Goal: Transaction & Acquisition: Book appointment/travel/reservation

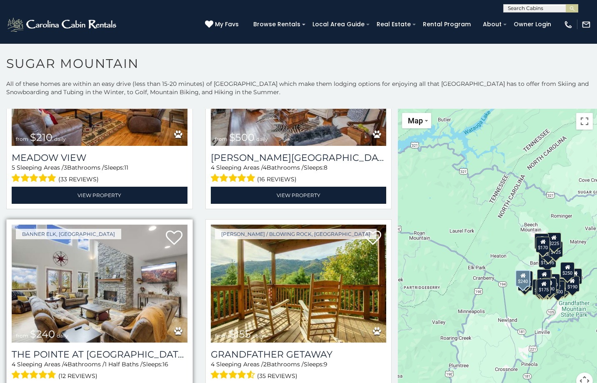
scroll to position [1874, 0]
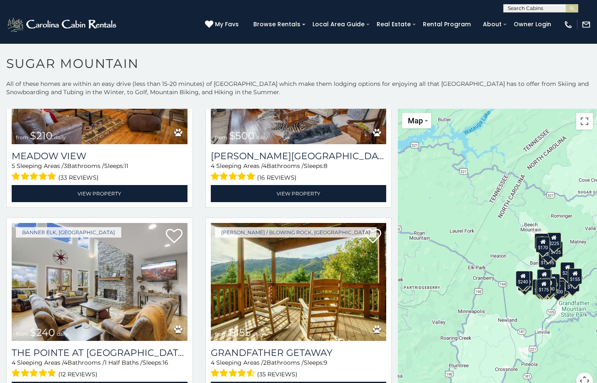
click at [450, 278] on div "$375 $350 $350 $200 $375 $195 $265 $175 $190 $155 $290 $345 $175 $1,095 $195 $2…" at bounding box center [497, 254] width 199 height 290
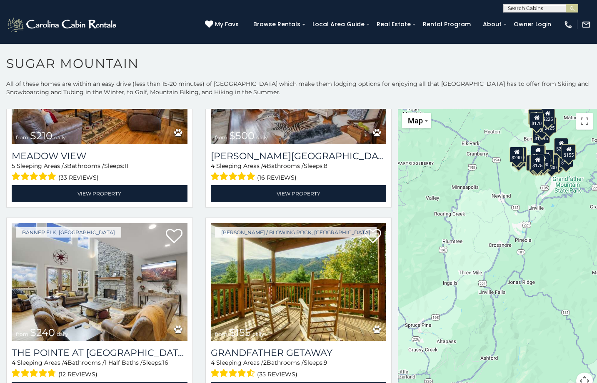
drag, startPoint x: 480, startPoint y: 305, endPoint x: 479, endPoint y: 142, distance: 163.2
click at [479, 142] on div "$375 $350 $350 $200 $375 $195 $265 $175 $190 $155 $290 $345 $175 $1,095 $195 $2…" at bounding box center [497, 254] width 199 height 290
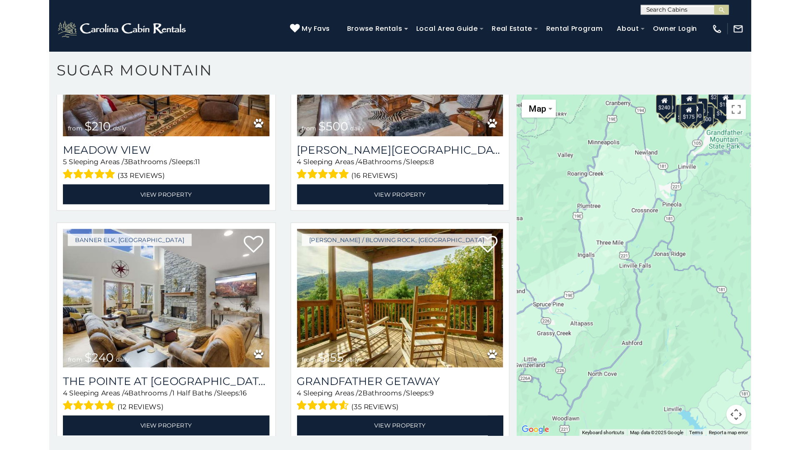
scroll to position [5, 0]
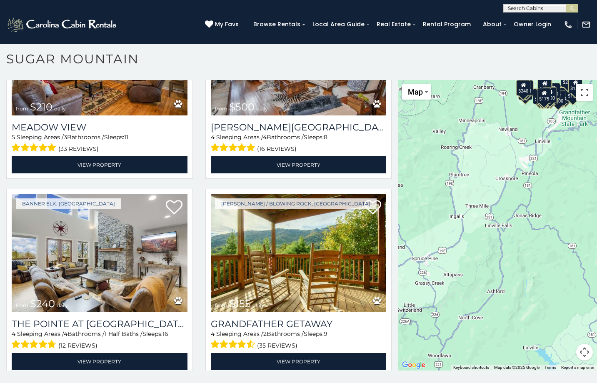
click at [579, 92] on button "Toggle fullscreen view" at bounding box center [584, 92] width 17 height 17
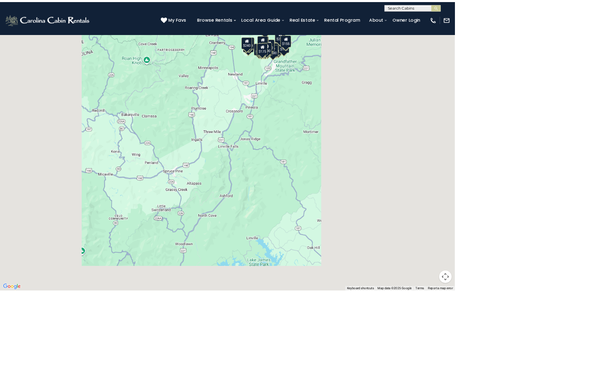
scroll to position [2289, 0]
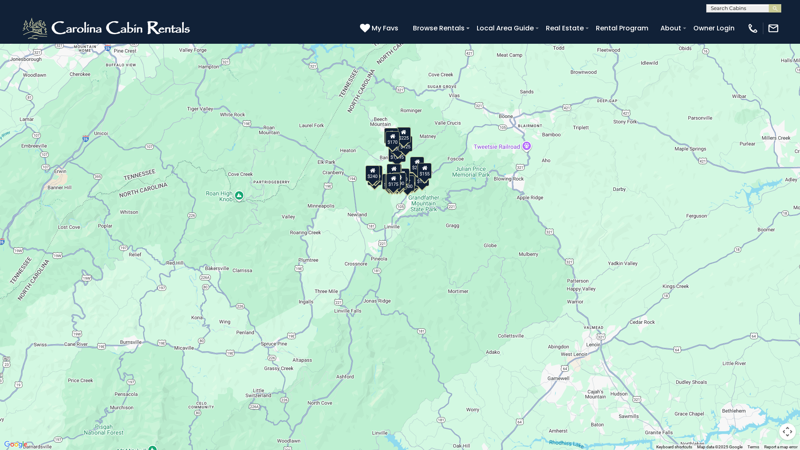
drag, startPoint x: 418, startPoint y: 161, endPoint x: 364, endPoint y: 246, distance: 100.5
click at [364, 247] on div "$375 $350 $350 $200 $375 $195 $265 $175 $190 $155 $290 $345 $175 $1,095 $195 $2…" at bounding box center [400, 225] width 800 height 450
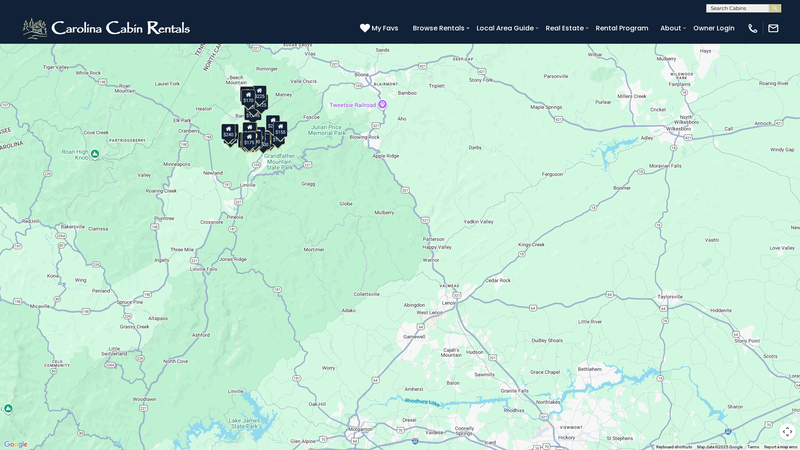
drag, startPoint x: 469, startPoint y: 272, endPoint x: 311, endPoint y: 220, distance: 167.0
click at [313, 222] on div "$375 $350 $350 $200 $375 $195 $265 $175 $190 $155 $290 $345 $175 $1,095 $195 $2…" at bounding box center [400, 225] width 800 height 450
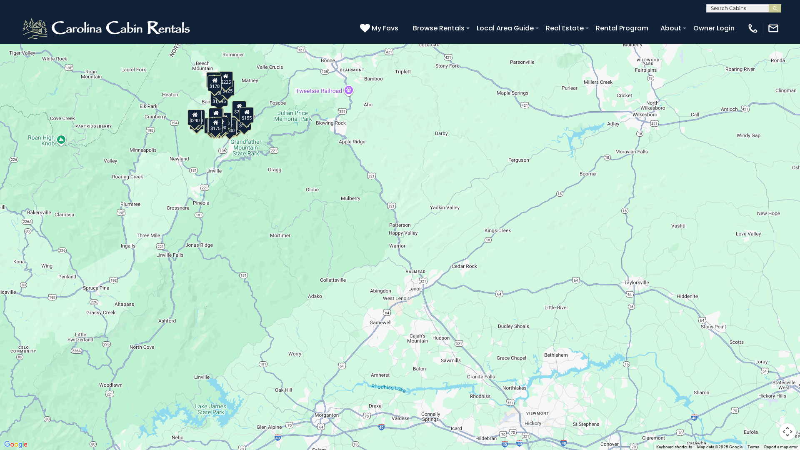
click at [596, 15] on button "Toggle fullscreen view" at bounding box center [787, 12] width 17 height 17
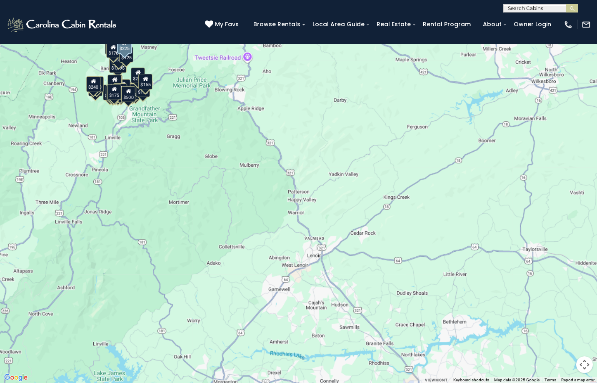
scroll to position [2290, 0]
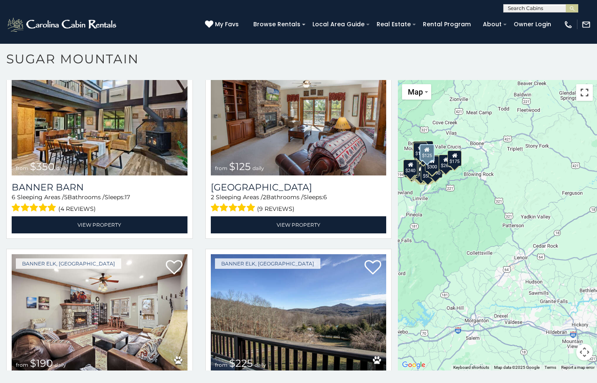
scroll to position [2070, 0]
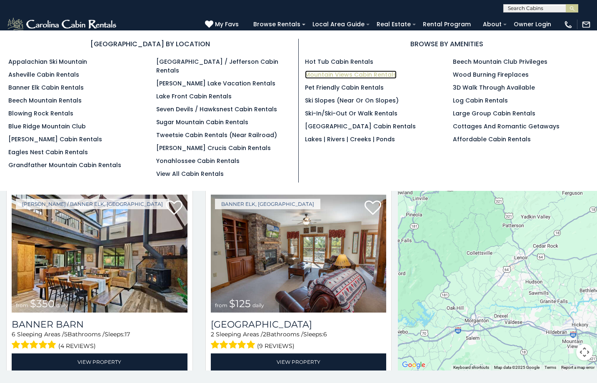
click at [329, 72] on link "Mountain Views Cabin Rentals" at bounding box center [351, 74] width 92 height 8
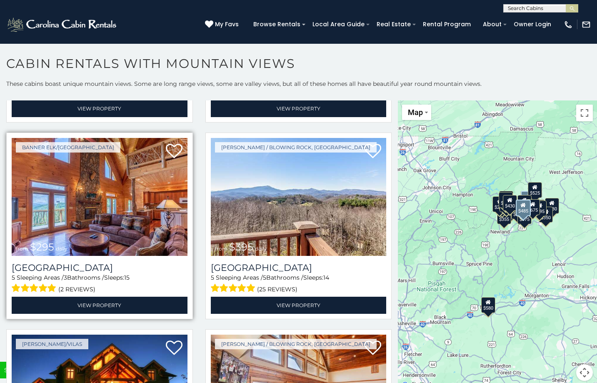
scroll to position [2540, 0]
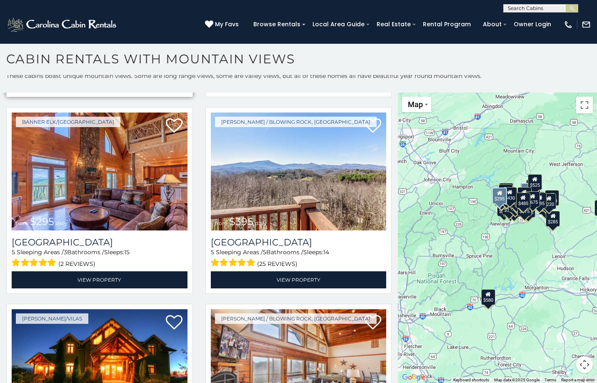
scroll to position [2390, 0]
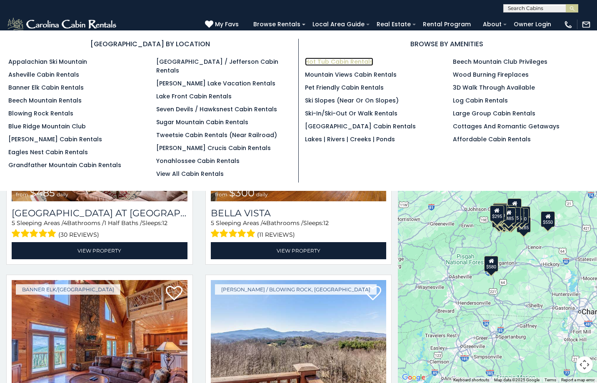
click at [317, 59] on link "Hot Tub Cabin Rentals" at bounding box center [339, 61] width 68 height 8
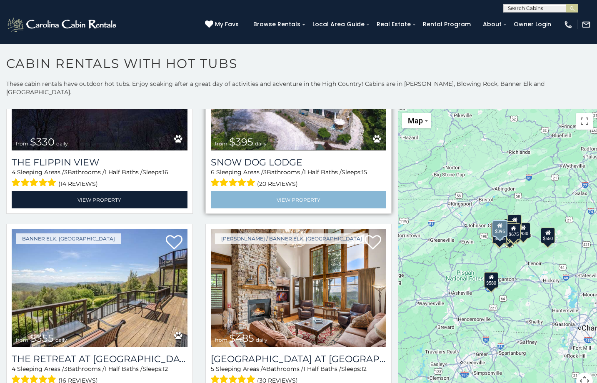
scroll to position [2640, 0]
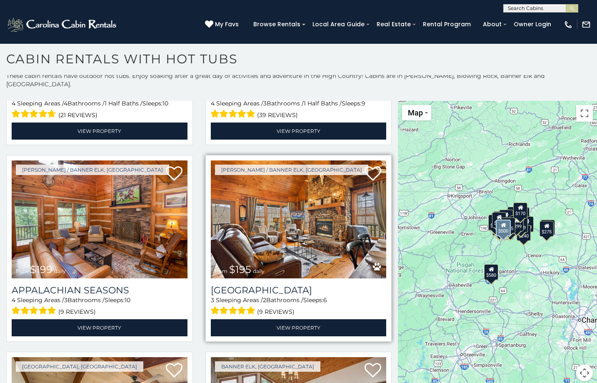
scroll to position [7966, 0]
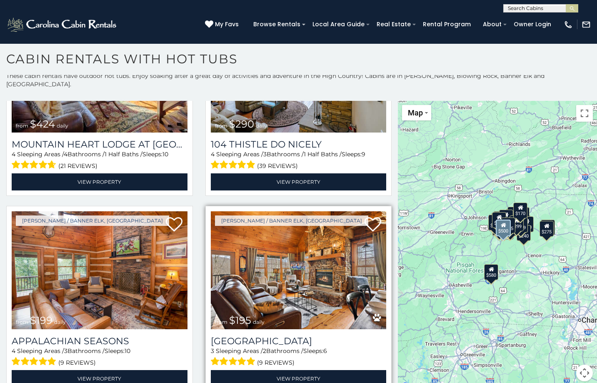
click at [276, 211] on img at bounding box center [299, 270] width 176 height 118
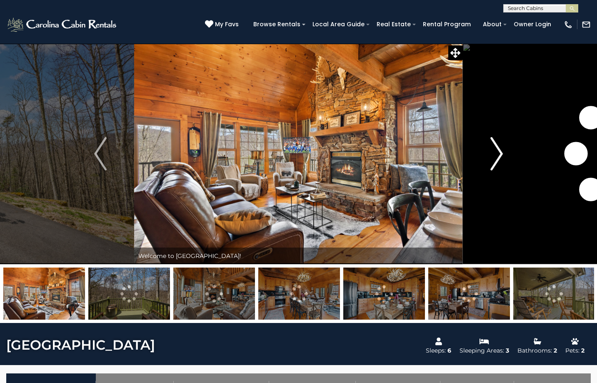
click at [496, 154] on img "Next" at bounding box center [496, 153] width 12 height 33
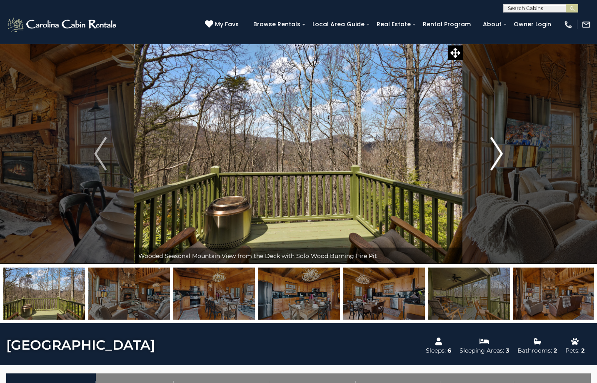
click at [496, 154] on img "Next" at bounding box center [496, 153] width 12 height 33
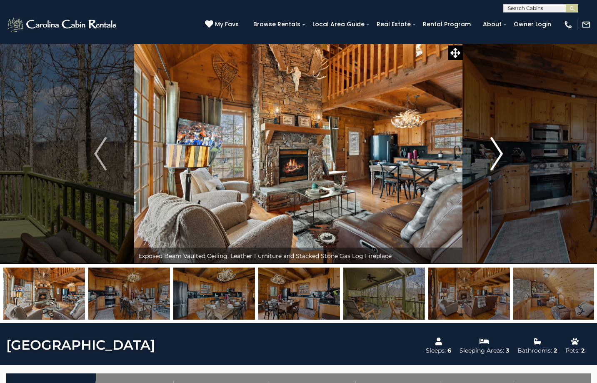
click at [496, 154] on img "Next" at bounding box center [496, 153] width 12 height 33
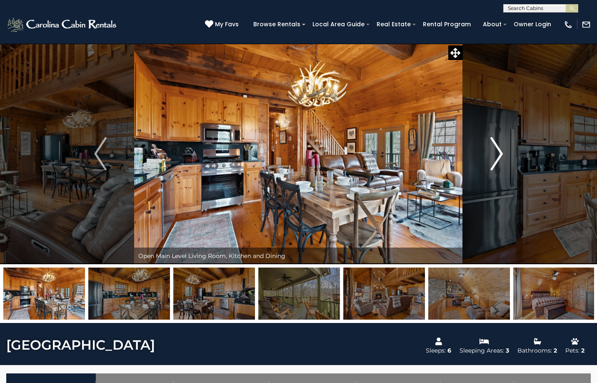
click at [496, 154] on img "Next" at bounding box center [496, 153] width 12 height 33
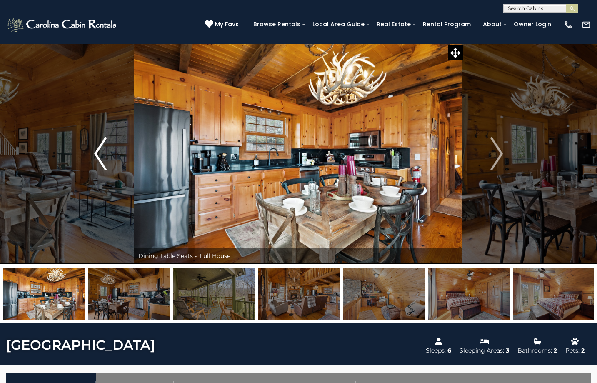
click at [104, 144] on img "Previous" at bounding box center [100, 153] width 12 height 33
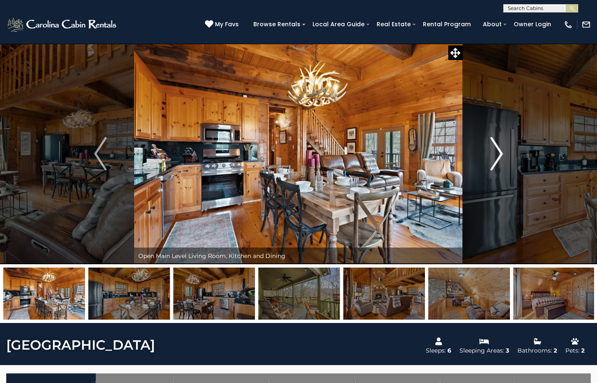
click at [496, 156] on img "Next" at bounding box center [496, 153] width 12 height 33
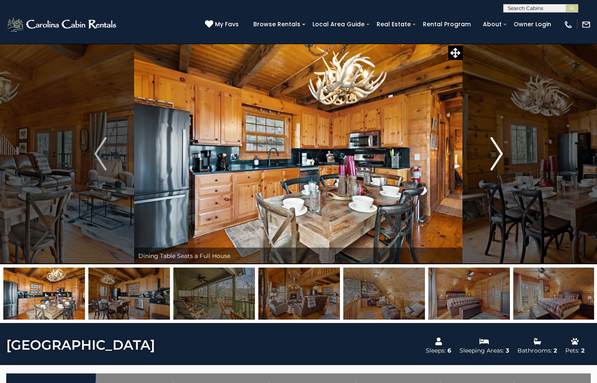
click at [500, 151] on img "Next" at bounding box center [496, 153] width 12 height 33
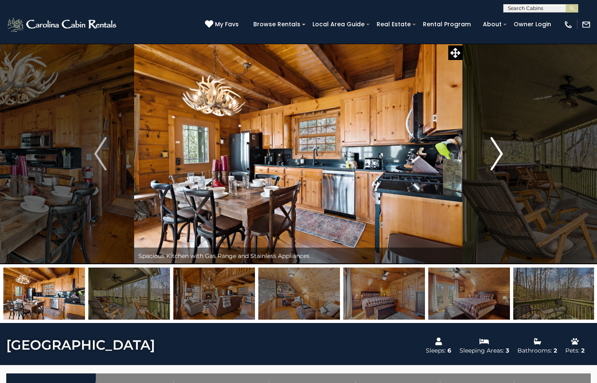
click at [500, 151] on img "Next" at bounding box center [496, 153] width 12 height 33
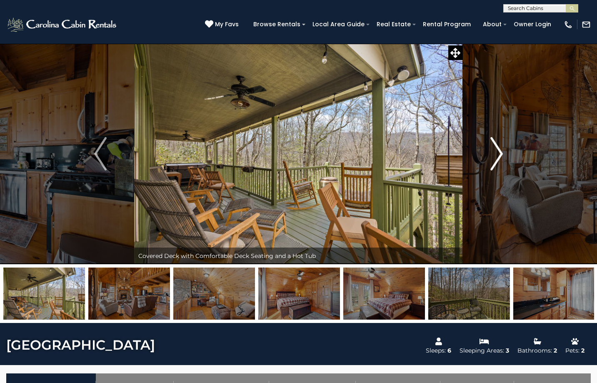
click at [500, 151] on img "Next" at bounding box center [496, 153] width 12 height 33
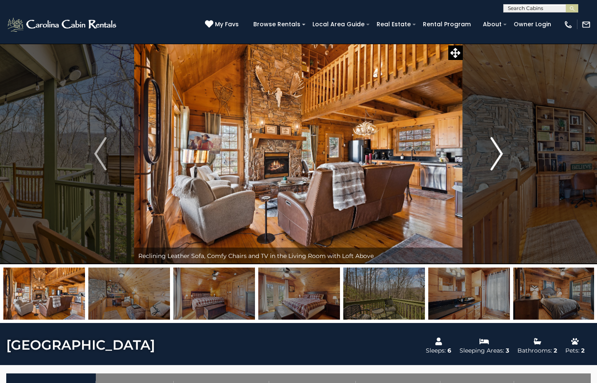
click at [500, 151] on img "Next" at bounding box center [496, 153] width 12 height 33
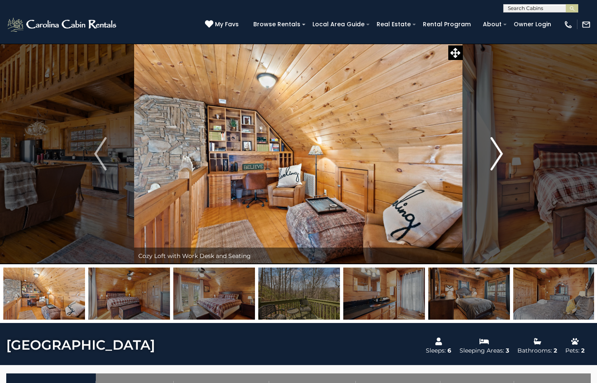
click at [497, 162] on img "Next" at bounding box center [496, 153] width 12 height 33
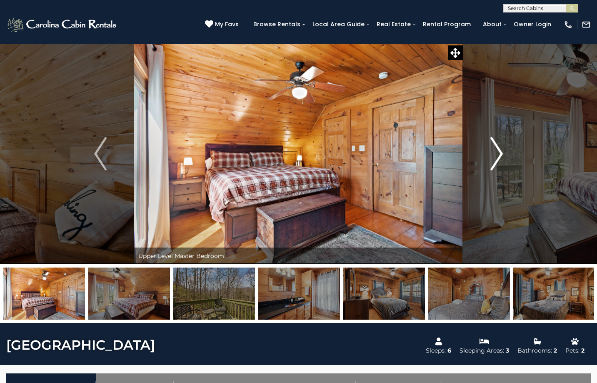
click at [496, 162] on img "Next" at bounding box center [496, 153] width 12 height 33
